Goal: Find specific page/section: Find specific page/section

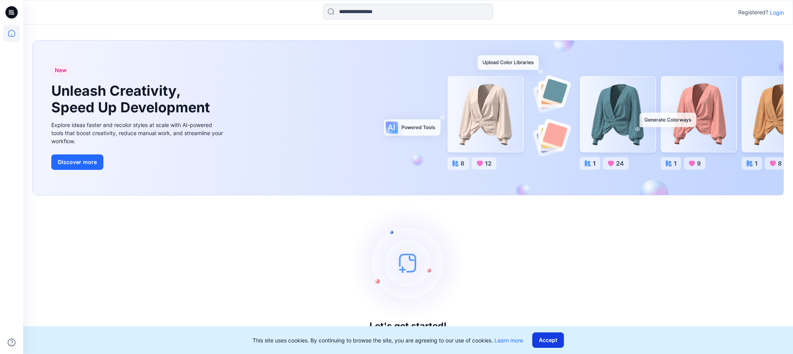
click at [546, 342] on button "Accept" at bounding box center [548, 339] width 32 height 15
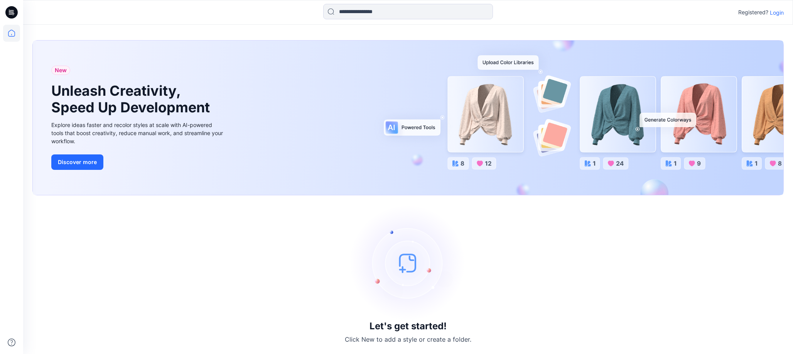
click at [773, 14] on p "Login" at bounding box center [777, 12] width 14 height 8
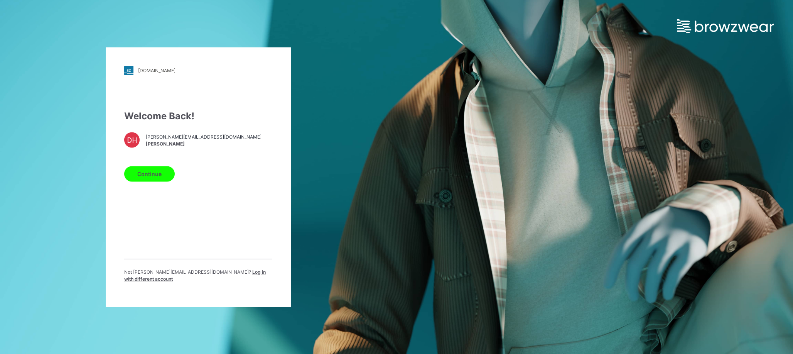
click at [151, 177] on button "Continue" at bounding box center [149, 173] width 51 height 15
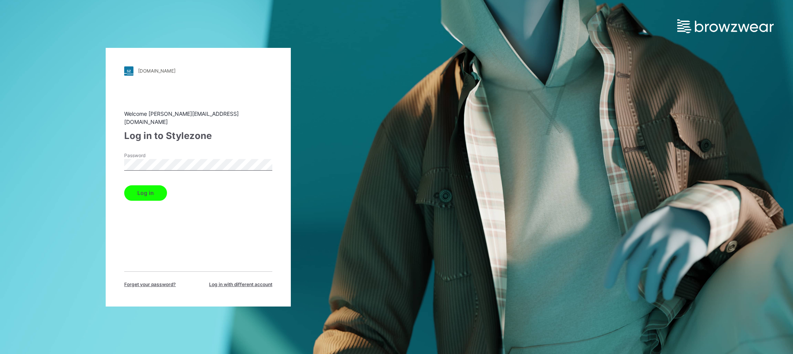
click at [140, 190] on button "Log in" at bounding box center [145, 192] width 43 height 15
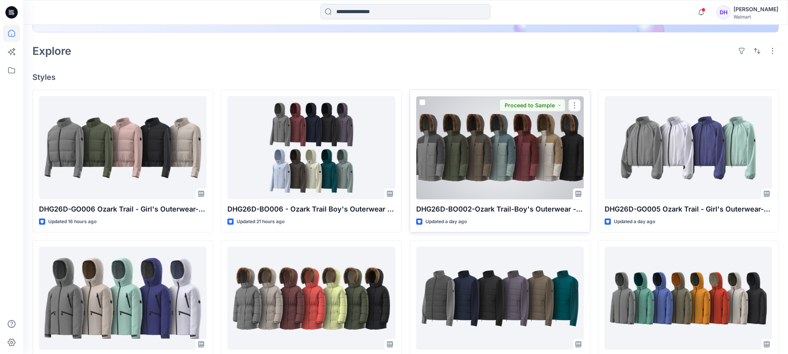
scroll to position [257, 0]
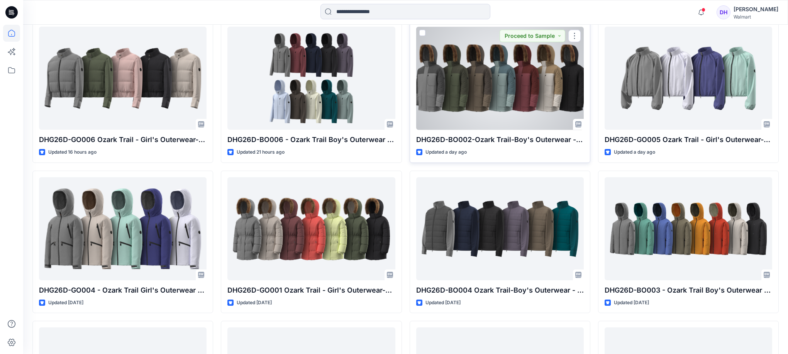
click at [517, 97] on div at bounding box center [499, 78] width 167 height 103
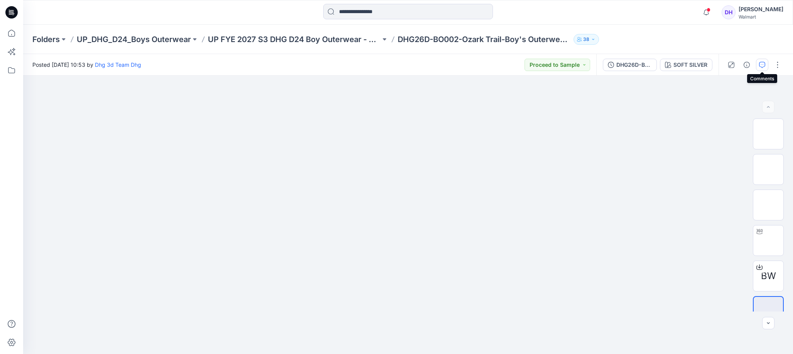
click at [764, 63] on icon "button" at bounding box center [762, 65] width 6 height 6
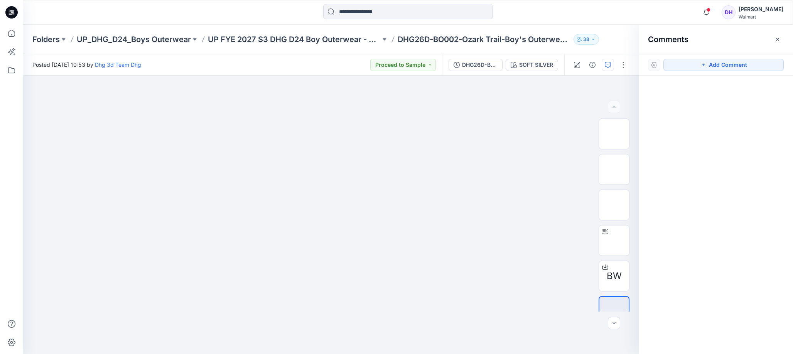
click at [718, 159] on div "Comments Add Comment" at bounding box center [716, 189] width 154 height 329
click at [777, 38] on icon "button" at bounding box center [778, 39] width 6 height 6
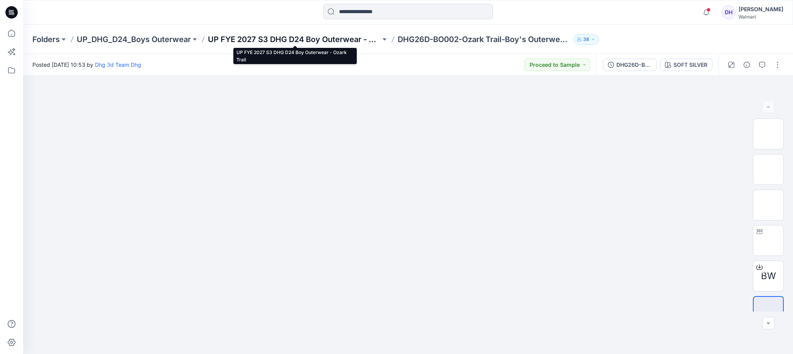
click at [317, 42] on p "UP FYE 2027 S3 DHG D24 Boy Outerwear - Ozark Trail" at bounding box center [294, 39] width 173 height 11
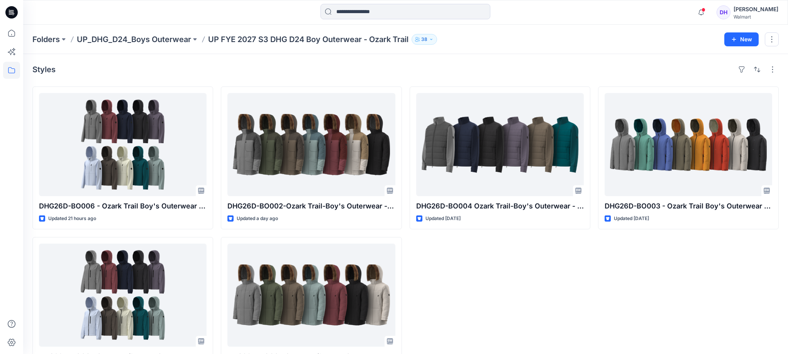
click at [576, 312] on div "DHG26D-BO004 Ozark Trail-Boy's Outerwear - Hybrid Jacket Opt.1 Updated [DATE]" at bounding box center [499, 232] width 181 height 293
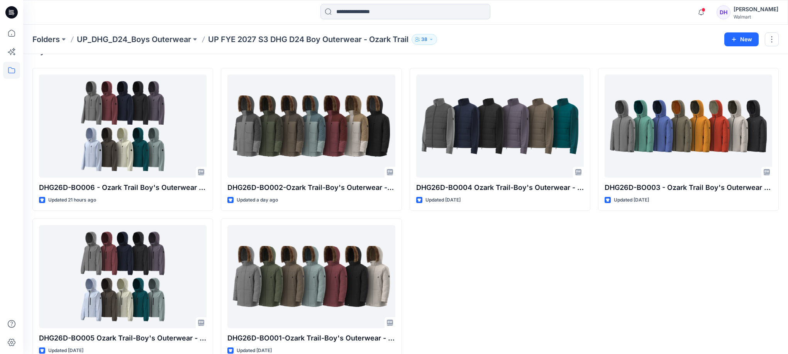
scroll to position [35, 0]
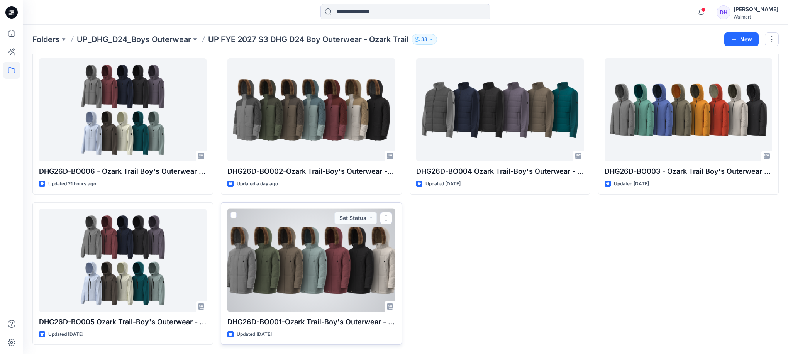
click at [244, 272] on div at bounding box center [310, 260] width 167 height 103
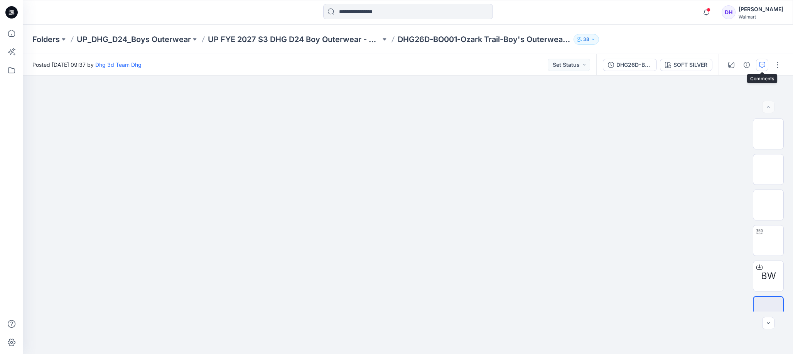
click at [762, 64] on icon "button" at bounding box center [762, 65] width 6 height 6
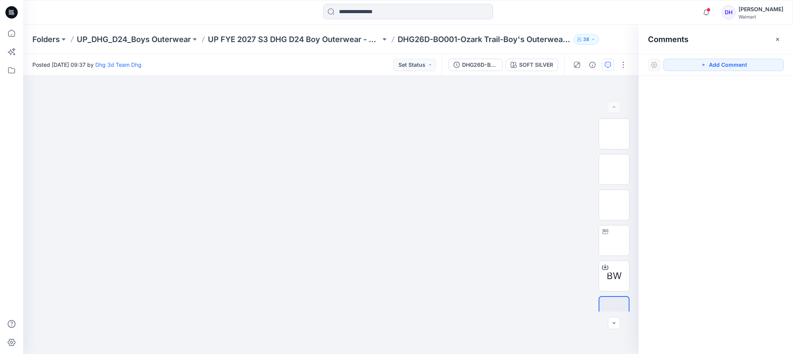
drag, startPoint x: 684, startPoint y: 135, endPoint x: 713, endPoint y: 109, distance: 39.6
click at [683, 136] on div at bounding box center [716, 201] width 154 height 250
click at [610, 62] on icon "button" at bounding box center [608, 65] width 6 height 6
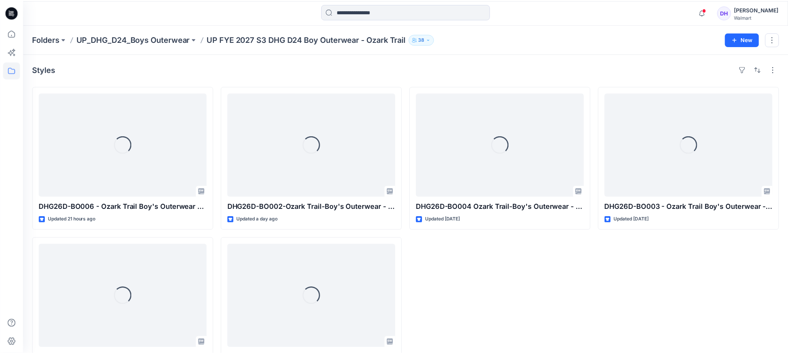
scroll to position [35, 0]
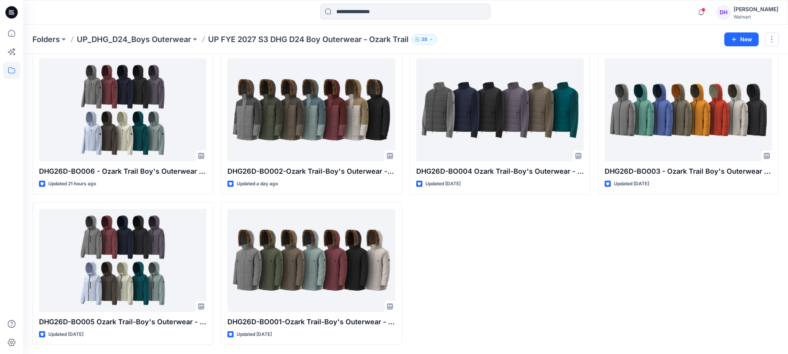
click at [518, 248] on div "DHG26D-BO004 Ozark Trail-Boy's Outerwear - Hybrid Jacket Opt.1 Updated [DATE]" at bounding box center [499, 198] width 181 height 293
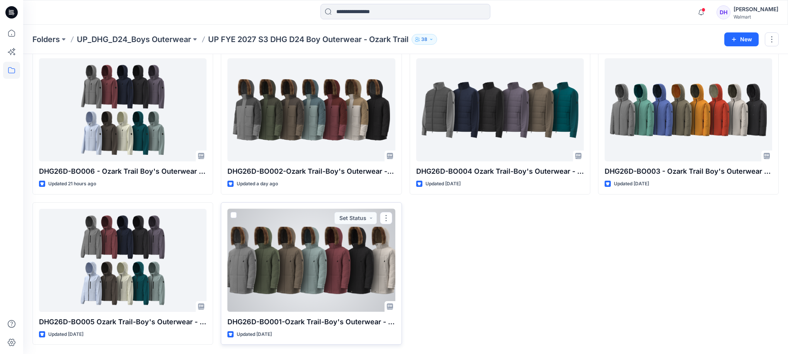
click at [380, 291] on div at bounding box center [310, 260] width 167 height 103
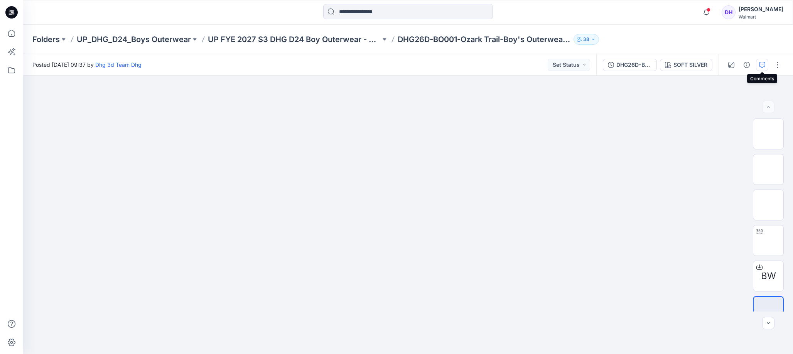
click at [764, 64] on icon "button" at bounding box center [762, 65] width 6 height 6
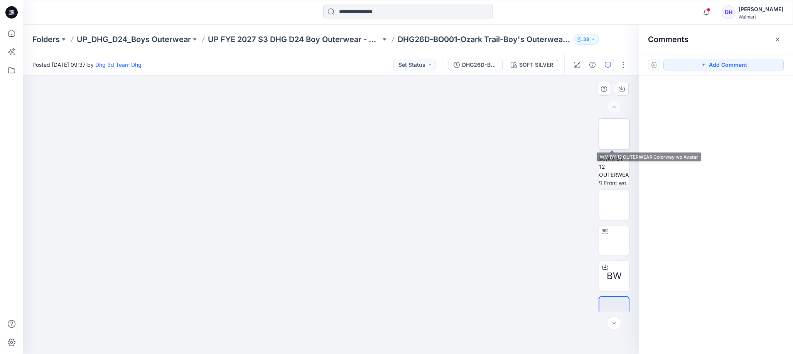
click at [614, 134] on img at bounding box center [614, 134] width 0 height 0
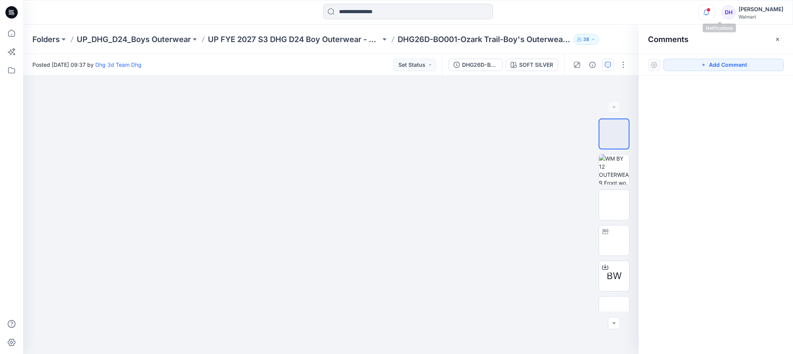
click at [714, 10] on icon "button" at bounding box center [706, 12] width 15 height 15
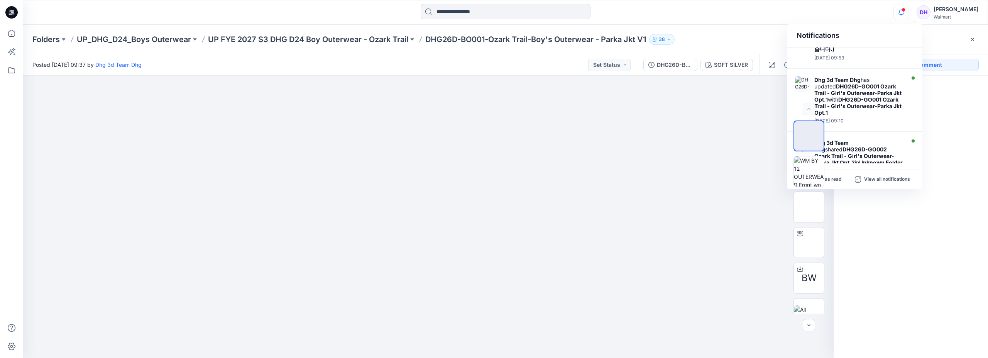
scroll to position [375, 0]
click at [793, 91] on div "Dhg 3d Team Dhg has updated DHG26D-GO002 Ozark Trail - Girl's Outerwear-Parka J…" at bounding box center [860, 101] width 93 height 47
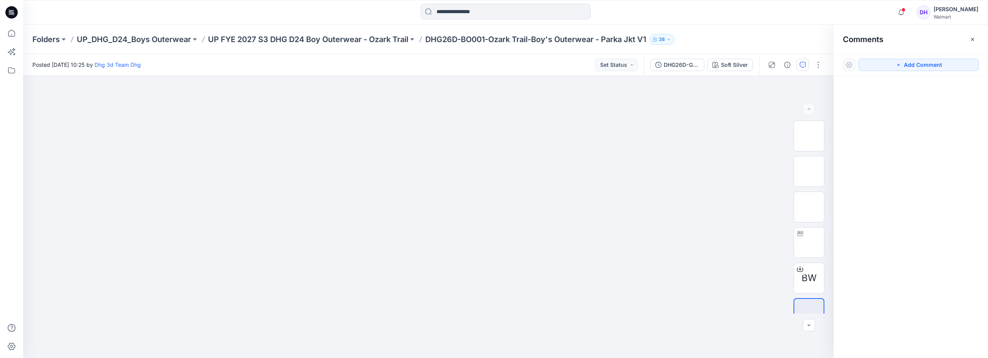
click at [793, 115] on div at bounding box center [910, 202] width 154 height 253
click at [793, 10] on span at bounding box center [903, 10] width 4 height 4
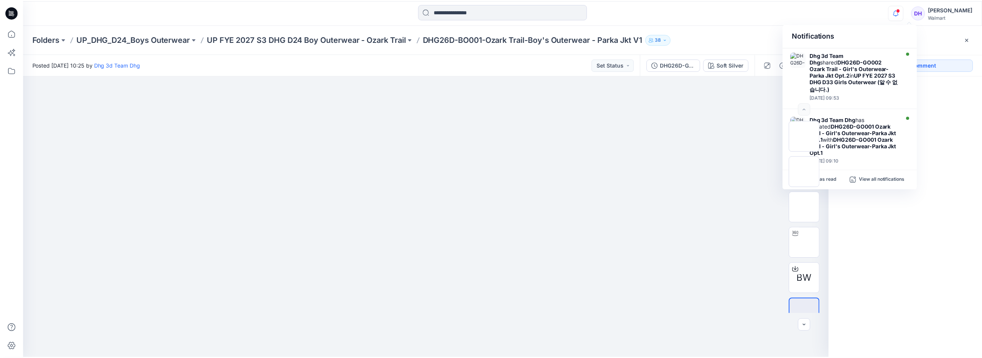
scroll to position [503, 0]
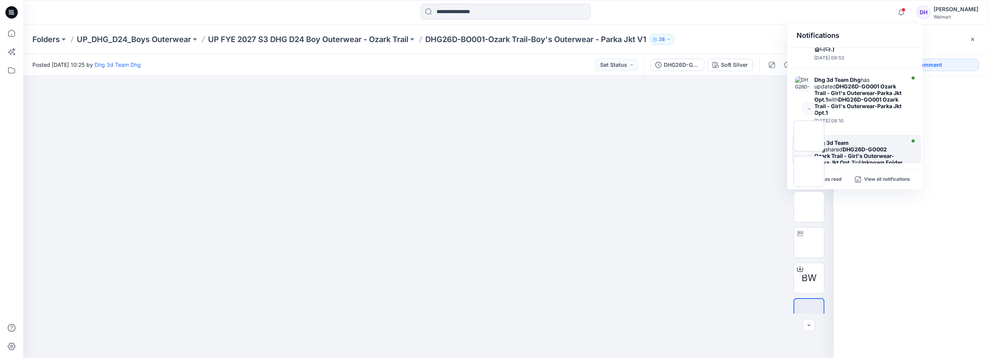
click at [793, 146] on strong "DHG26D-GO002 Ozark Trail - Girl's Outerwear-Parka Jkt Opt.2" at bounding box center [854, 156] width 80 height 20
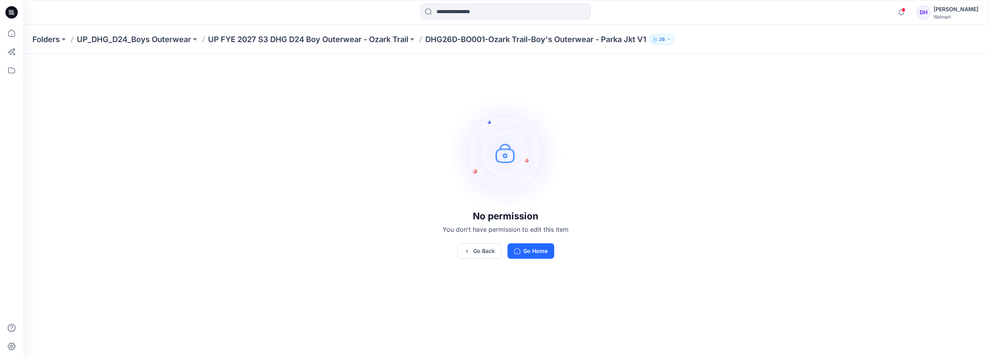
drag, startPoint x: 816, startPoint y: 141, endPoint x: 786, endPoint y: 156, distance: 33.3
click at [793, 142] on div "No permission You don't have permission to edit this item Go Back Go Home" at bounding box center [505, 177] width 965 height 304
click at [487, 254] on button "Go Back" at bounding box center [479, 250] width 44 height 15
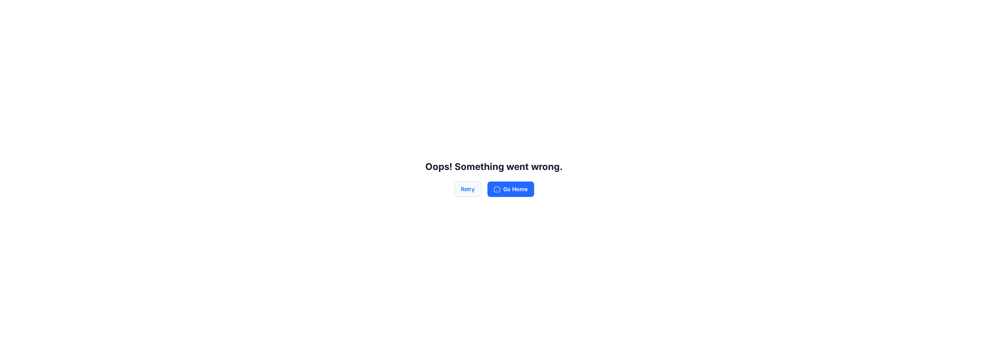
click at [462, 189] on button "Retry" at bounding box center [467, 188] width 27 height 15
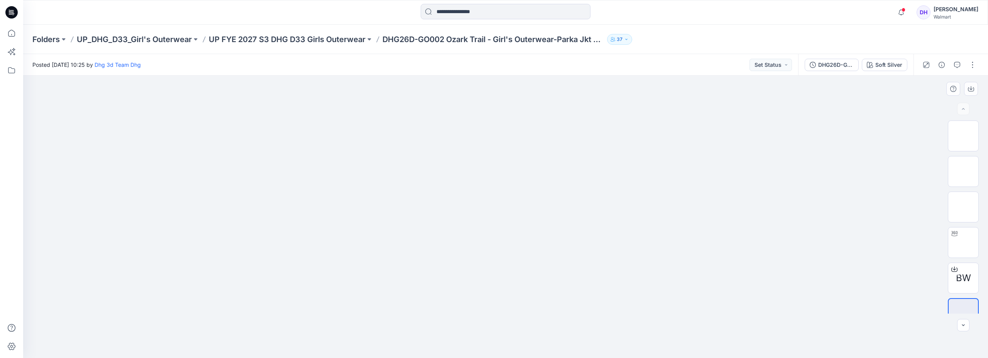
click at [767, 265] on div at bounding box center [505, 217] width 965 height 282
click at [144, 39] on p "UP_DHG_D33_Girl's Outerwear" at bounding box center [134, 39] width 115 height 11
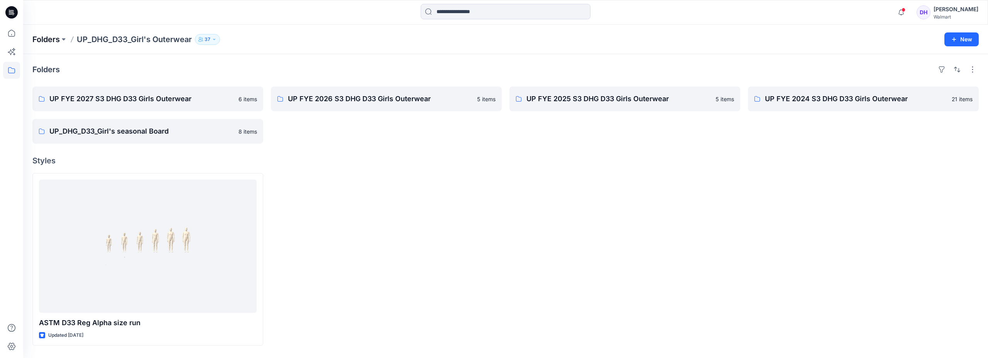
click at [57, 43] on p "Folders" at bounding box center [45, 39] width 27 height 11
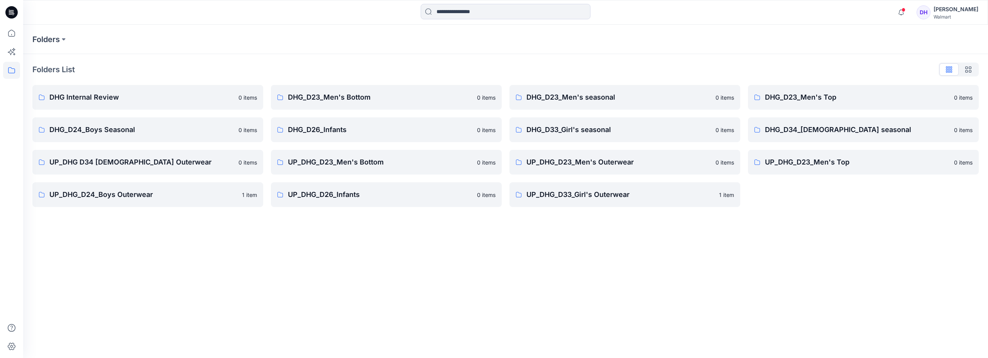
click at [9, 16] on icon at bounding box center [11, 12] width 12 height 12
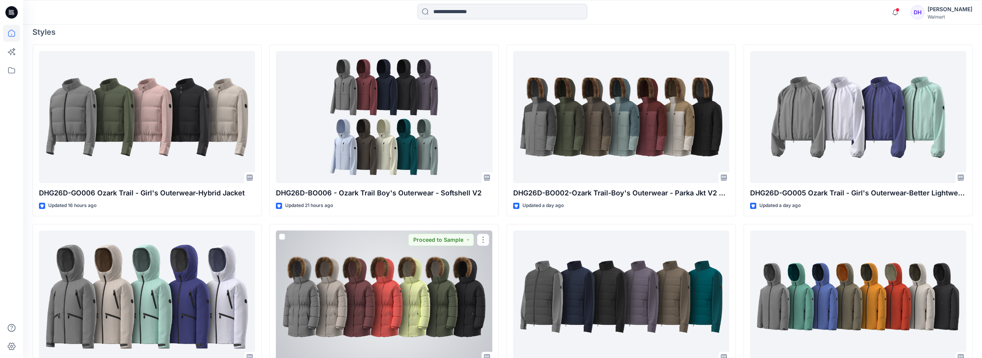
scroll to position [251, 0]
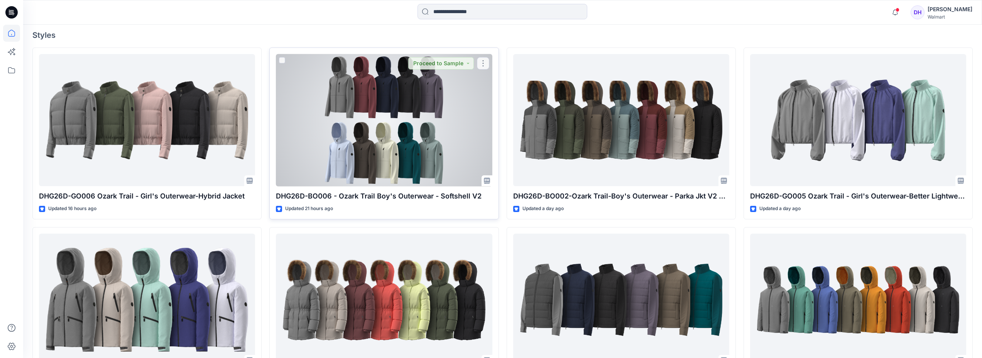
click at [382, 156] on div at bounding box center [384, 120] width 216 height 132
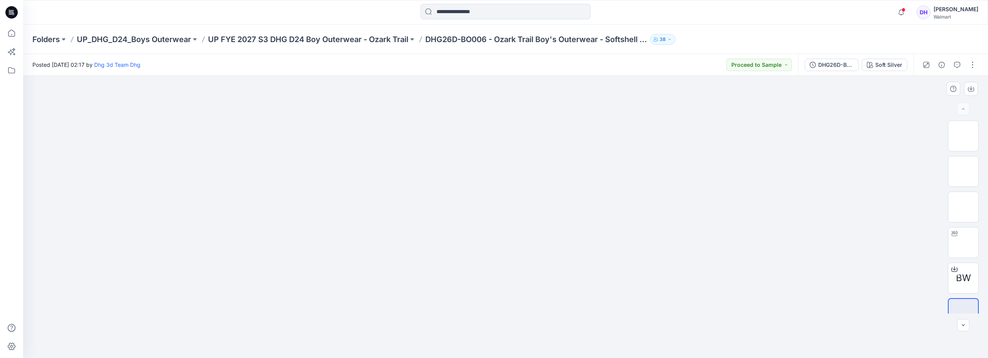
click at [437, 101] on img at bounding box center [506, 101] width 386 height 0
click at [759, 255] on div at bounding box center [505, 217] width 965 height 282
